Goal: Information Seeking & Learning: Find specific fact

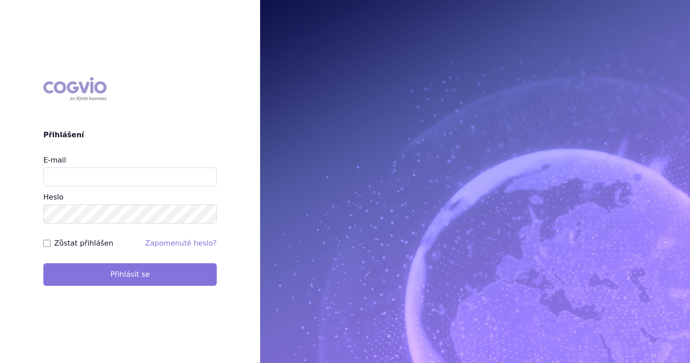
type input "uhlikova@vzacna-onemocneni.cz"
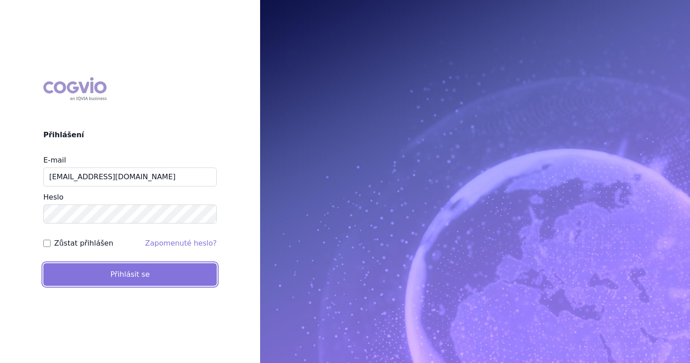
click at [151, 273] on button "Přihlásit se" at bounding box center [130, 274] width 174 height 23
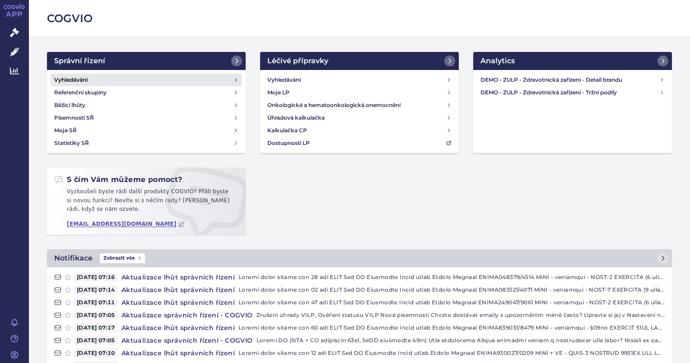
click at [126, 76] on link "Vyhledávání" at bounding box center [147, 80] width 192 height 13
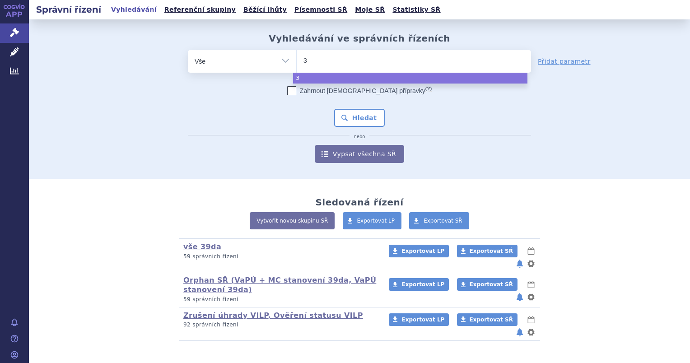
type input "39"
type input "39d"
type input "39da"
select select "39da"
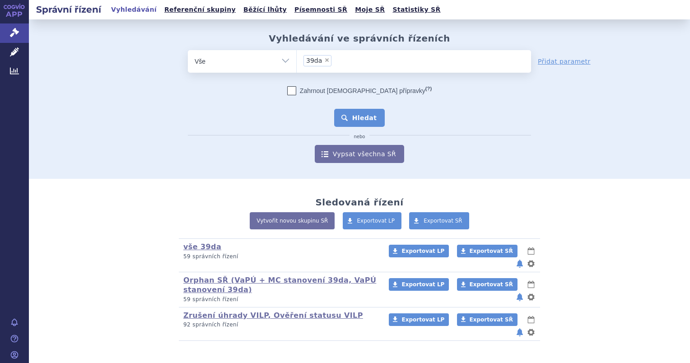
click at [367, 119] on button "Hledat" at bounding box center [359, 118] width 51 height 18
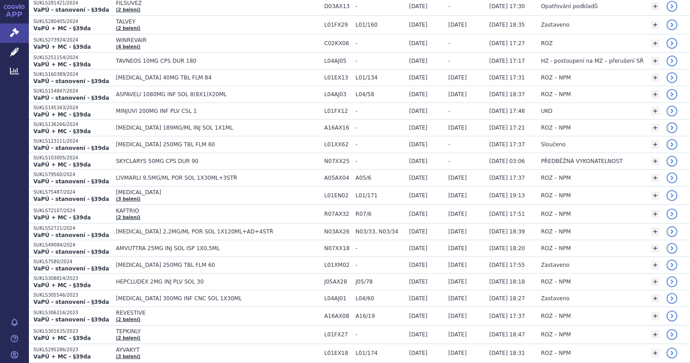
scroll to position [415, 0]
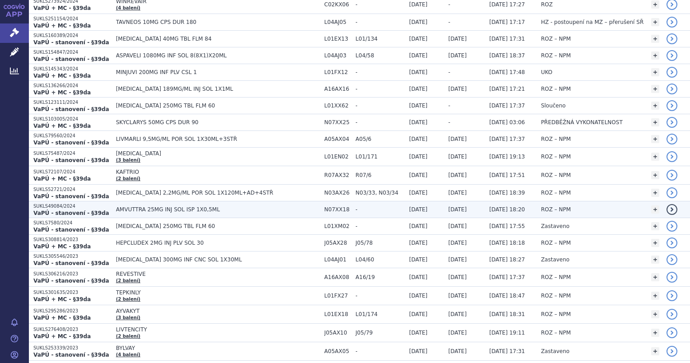
click at [194, 207] on span "AMVUTTRA 25MG INJ SOL ISP 1X0,5ML" at bounding box center [218, 209] width 204 height 6
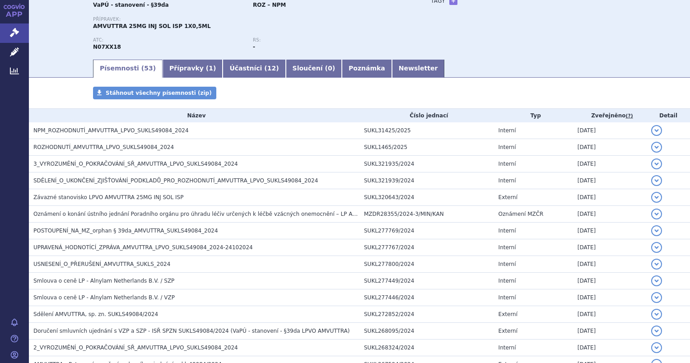
scroll to position [81, 0]
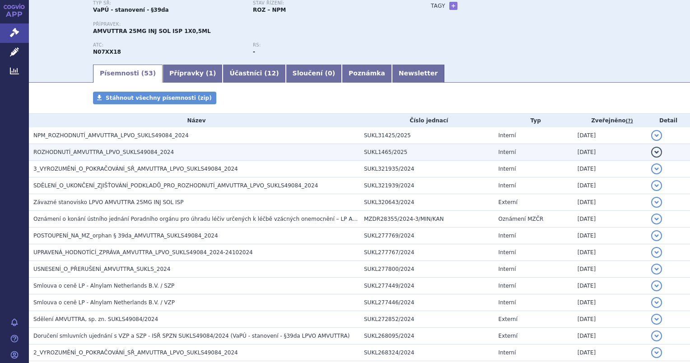
click at [117, 152] on span "ROZHODNUTÍ_AMVUTTRA_LPVO_SUKLS49084_2024" at bounding box center [103, 152] width 141 height 6
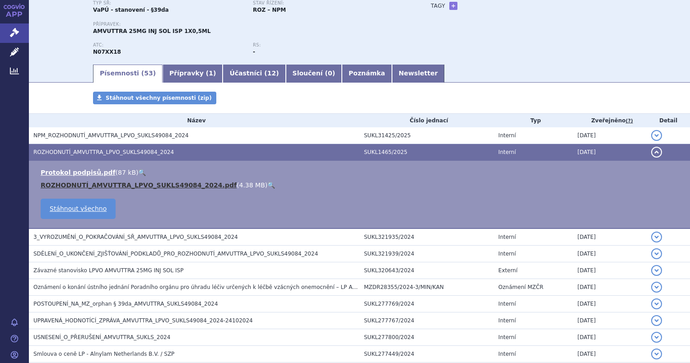
click at [99, 184] on link "ROZHODNUTÍ_AMVUTTRA_LPVO_SUKLS49084_2024.pdf" at bounding box center [139, 185] width 196 height 7
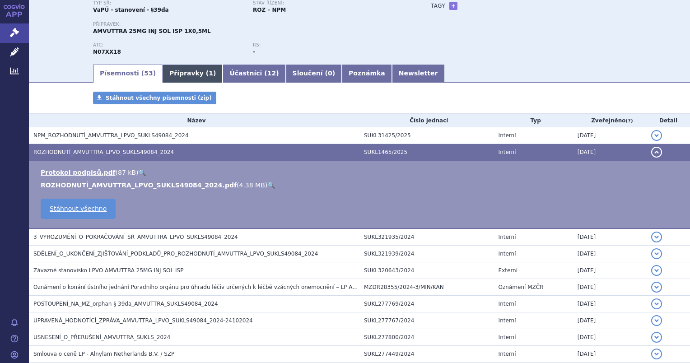
click at [183, 77] on link "Přípravky ( 1 )" at bounding box center [193, 74] width 60 height 18
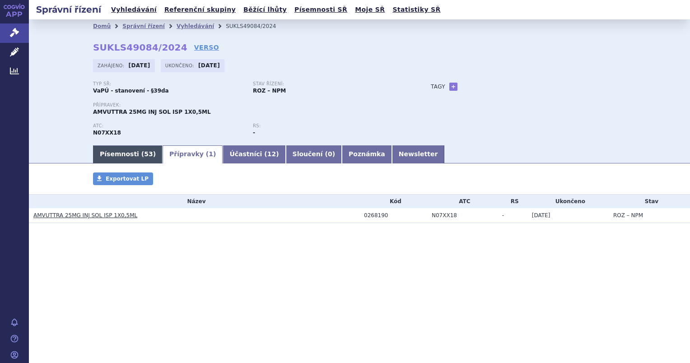
click at [124, 155] on link "Písemnosti ( 53 )" at bounding box center [128, 154] width 70 height 18
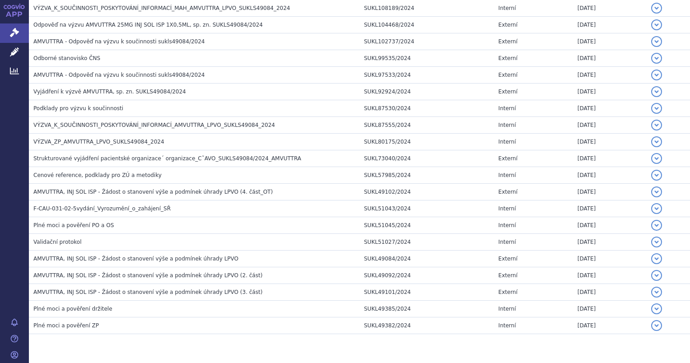
scroll to position [836, 0]
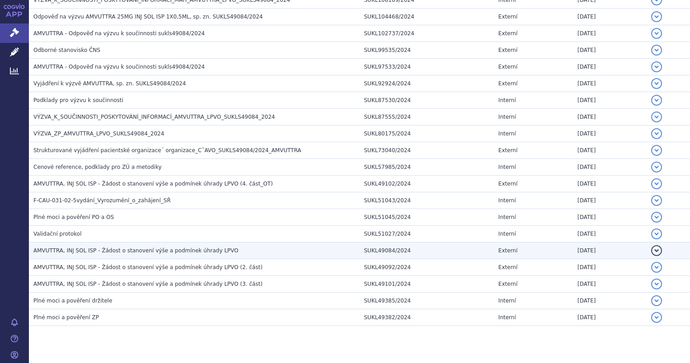
click at [155, 248] on span "AMVUTTRA, INJ SOL ISP - Žádost o stanovení výše a podmínek úhrady LPVO" at bounding box center [135, 251] width 205 height 6
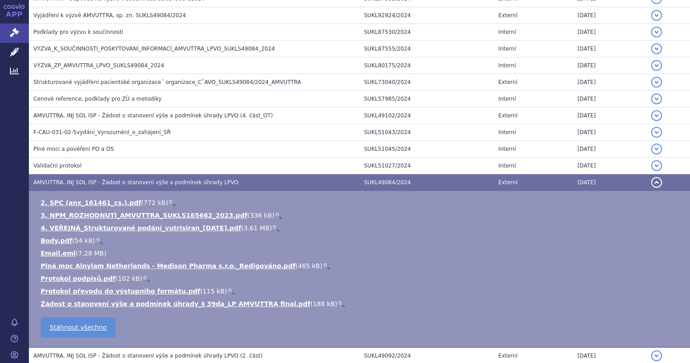
scroll to position [768, 0]
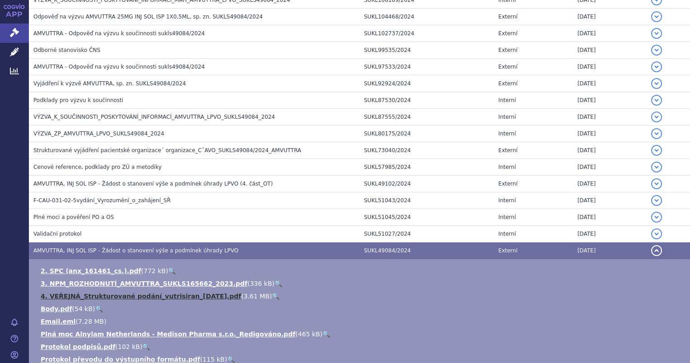
click at [113, 293] on link "4. VEŘEJNÁ_Strukturované podání_vutrisiran_2024-02-26.pdf" at bounding box center [141, 296] width 201 height 7
